Goal: Find contact information

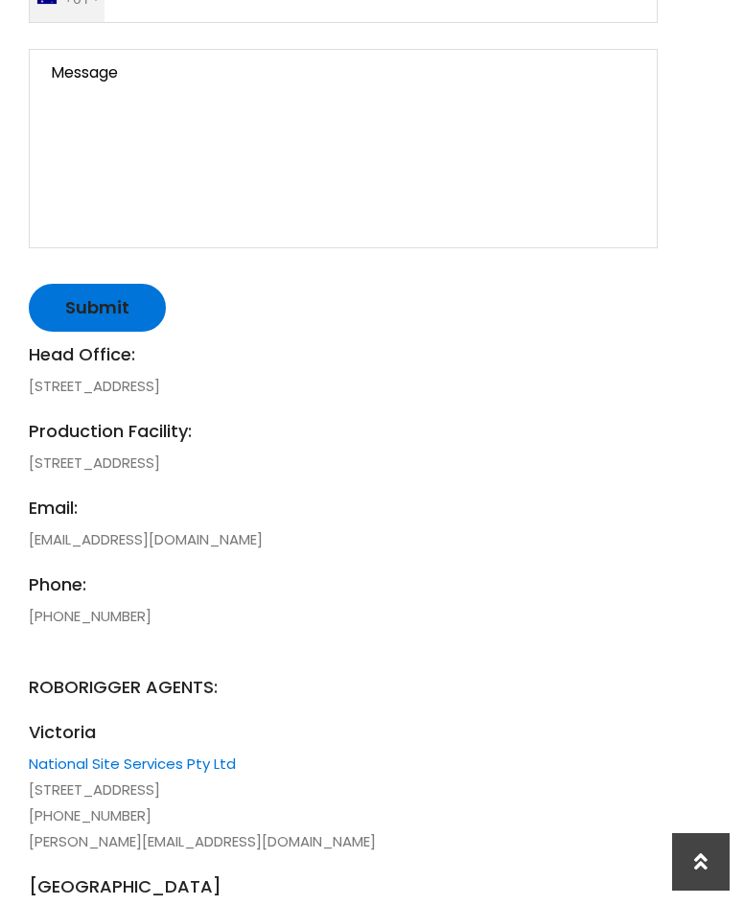
scroll to position [1645, 0]
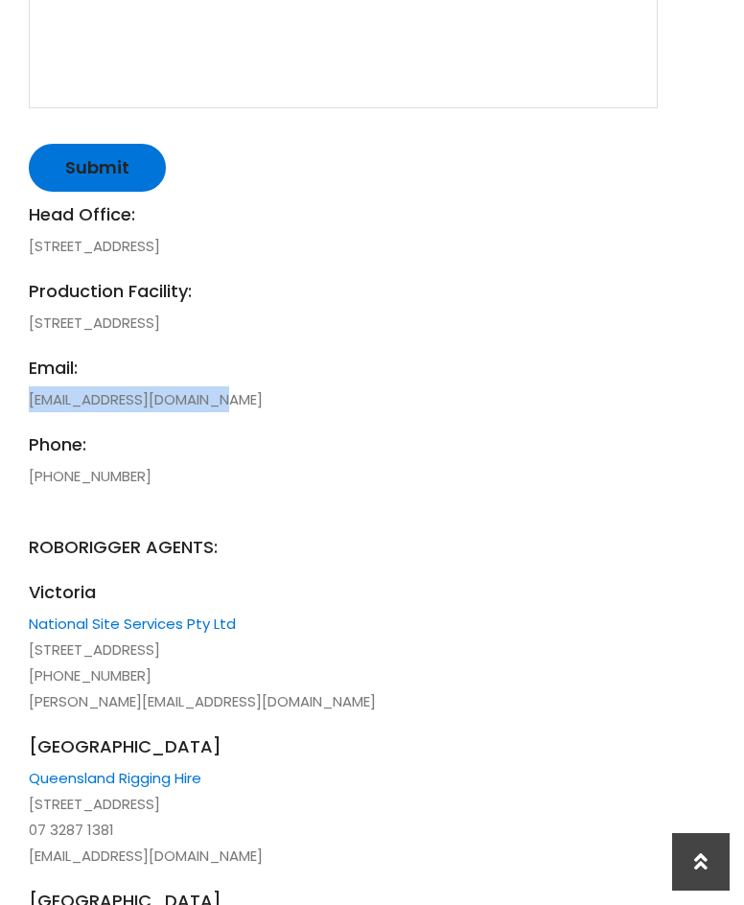
drag, startPoint x: 263, startPoint y: 397, endPoint x: 14, endPoint y: 392, distance: 248.3
click at [436, 377] on span "email:" at bounding box center [343, 368] width 629 height 26
drag, startPoint x: 269, startPoint y: 399, endPoint x: 16, endPoint y: 402, distance: 253.0
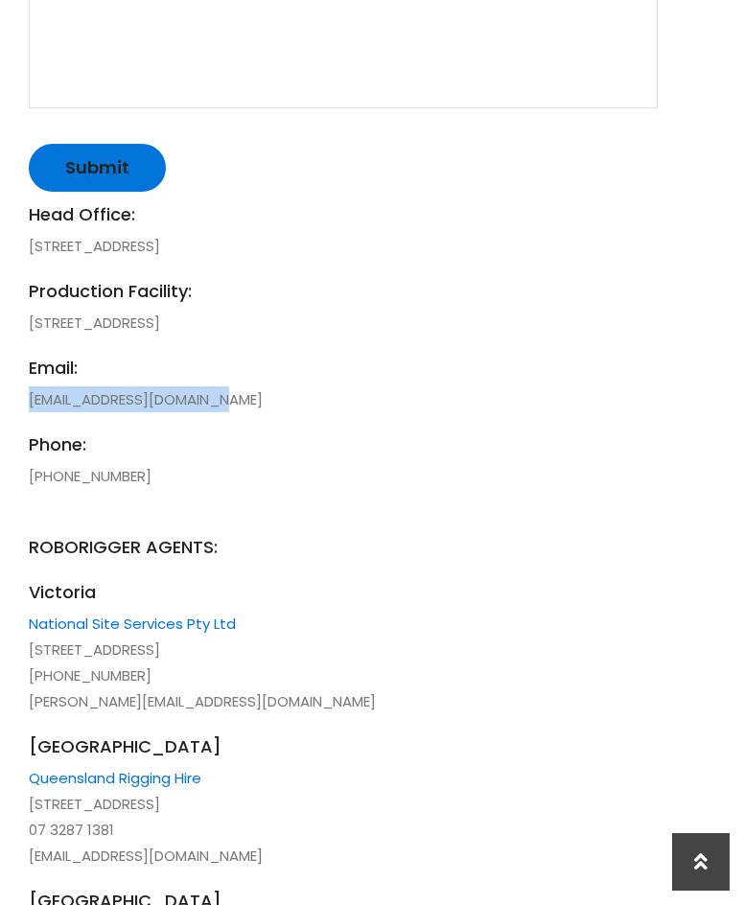
copy li "[EMAIL_ADDRESS][DOMAIN_NAME]"
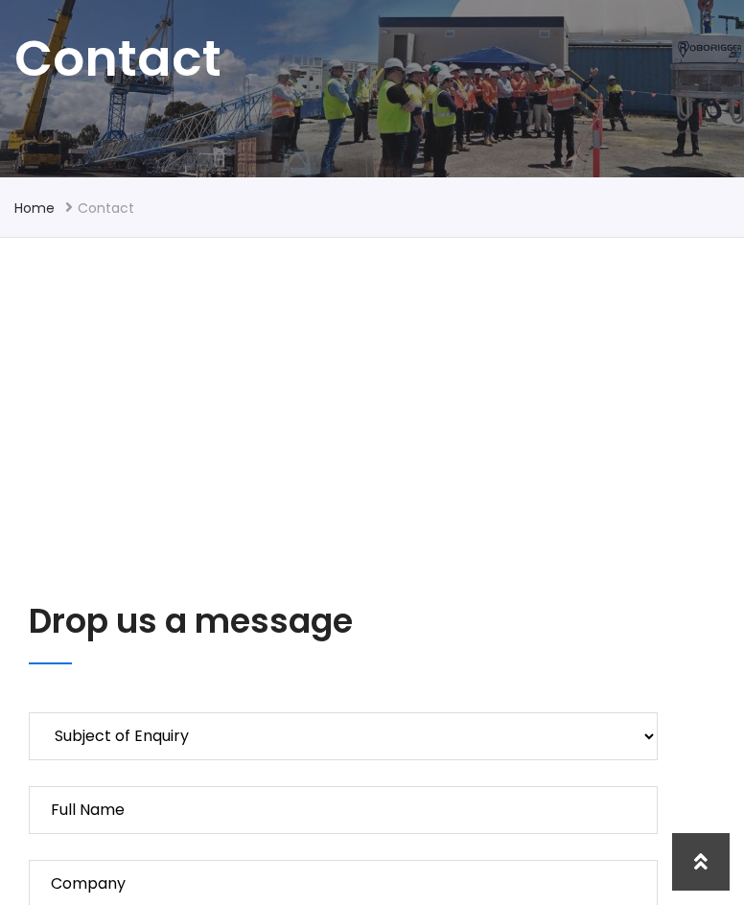
scroll to position [0, 0]
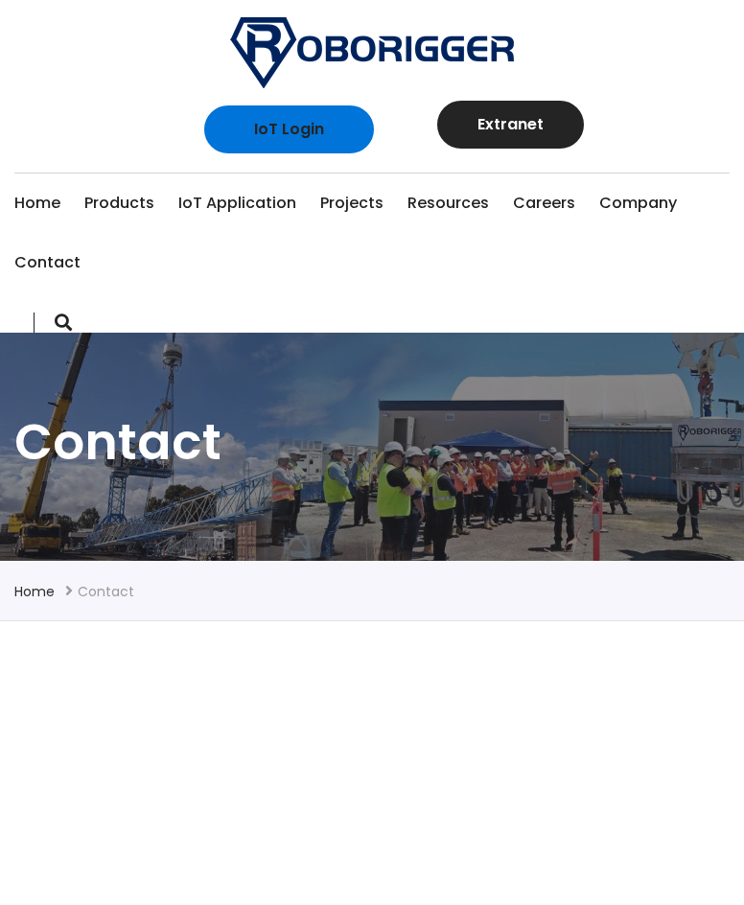
click at [403, 66] on img at bounding box center [372, 52] width 284 height 71
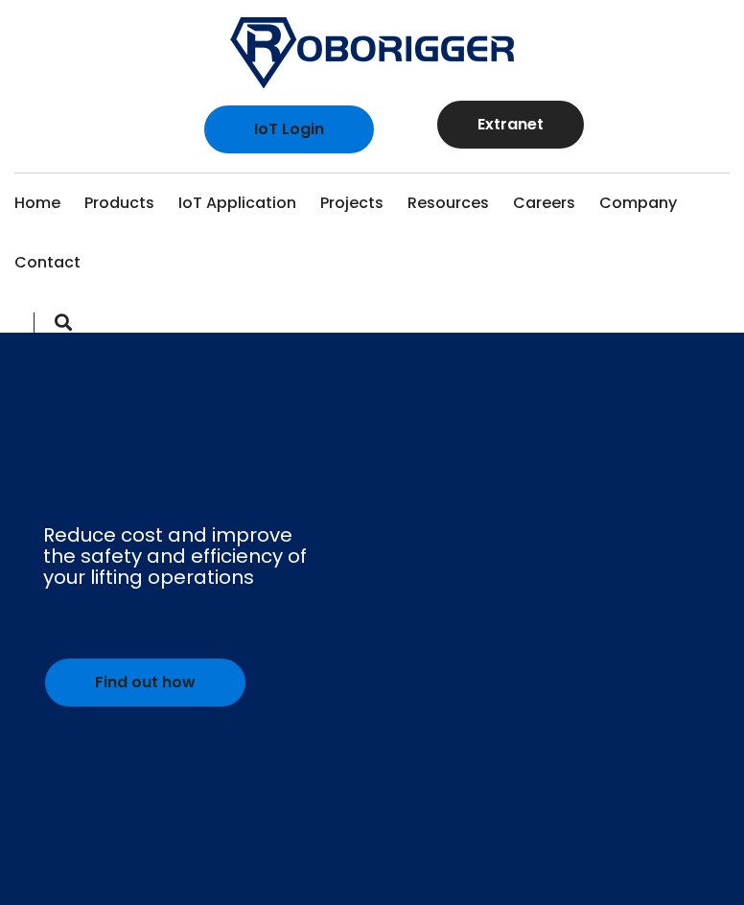
click at [43, 206] on link "Home" at bounding box center [37, 202] width 46 height 59
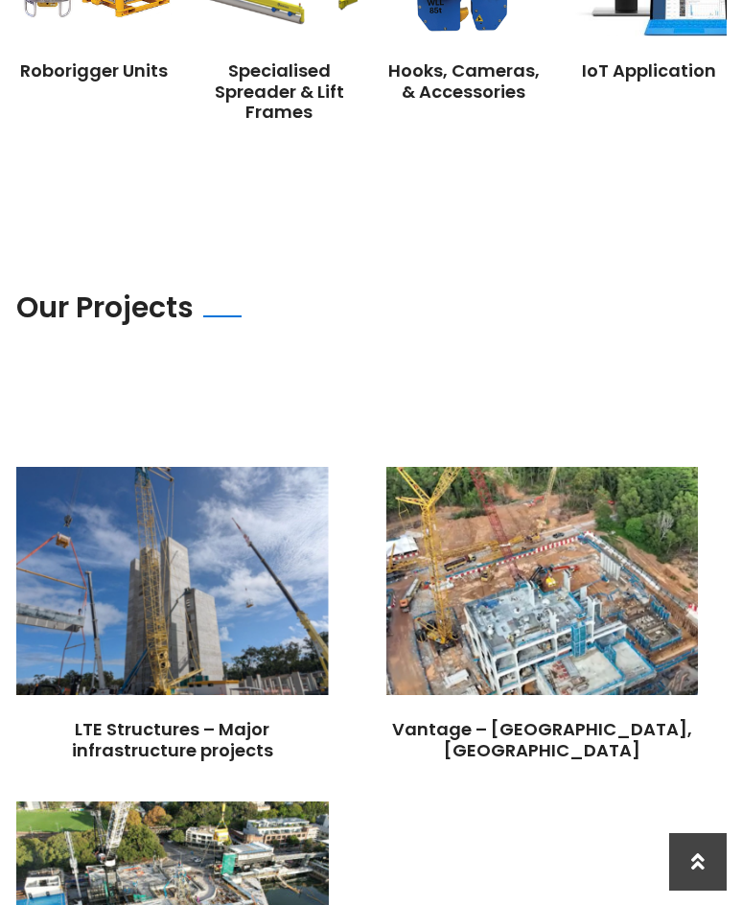
scroll to position [2638, 0]
